Goal: Information Seeking & Learning: Learn about a topic

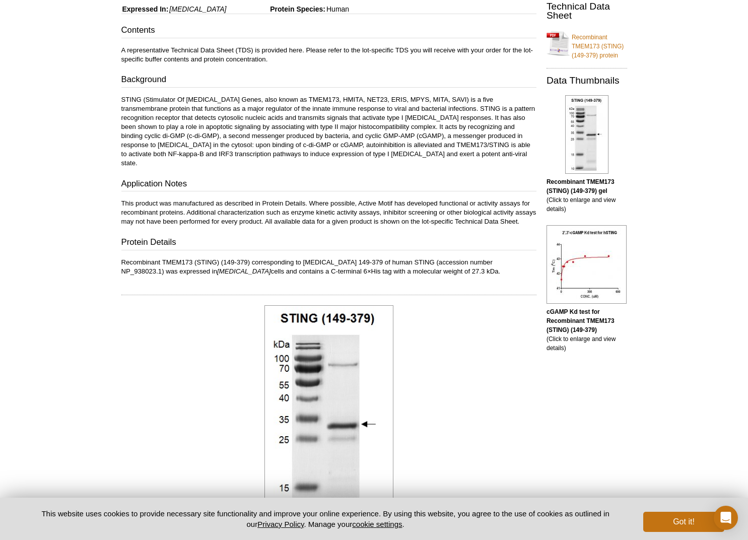
scroll to position [201, 0]
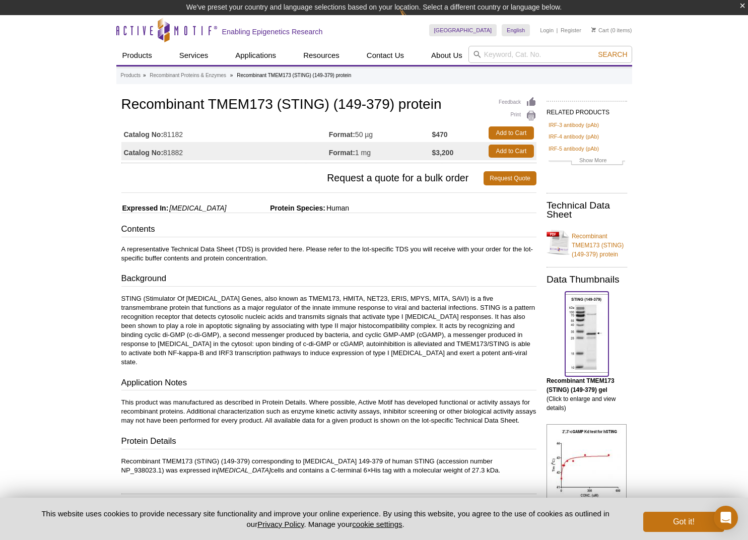
click at [584, 335] on img at bounding box center [586, 333] width 43 height 79
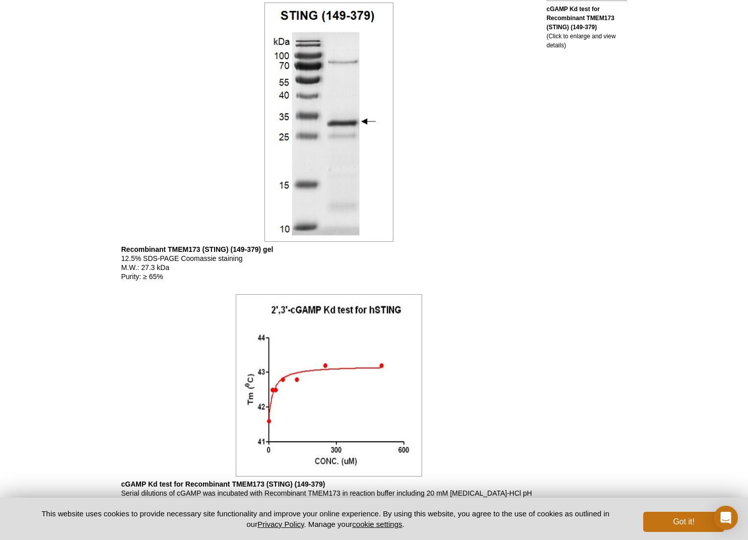
click at [584, 334] on div "RELATED PRODUCTS IRF-3 antibody (pAb) IRF-4 antibody (pAb) IRF-5 antibody (pAb)…" at bounding box center [584, 104] width 96 height 1023
